Goal: Find specific page/section: Find specific page/section

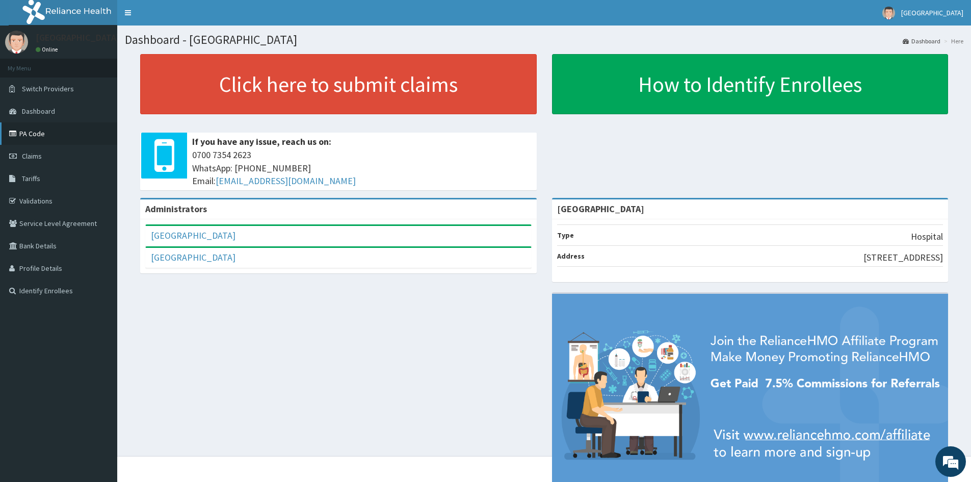
click at [40, 134] on link "PA Code" at bounding box center [58, 133] width 117 height 22
click at [34, 134] on link "PA Code" at bounding box center [58, 133] width 117 height 22
